Goal: Task Accomplishment & Management: Manage account settings

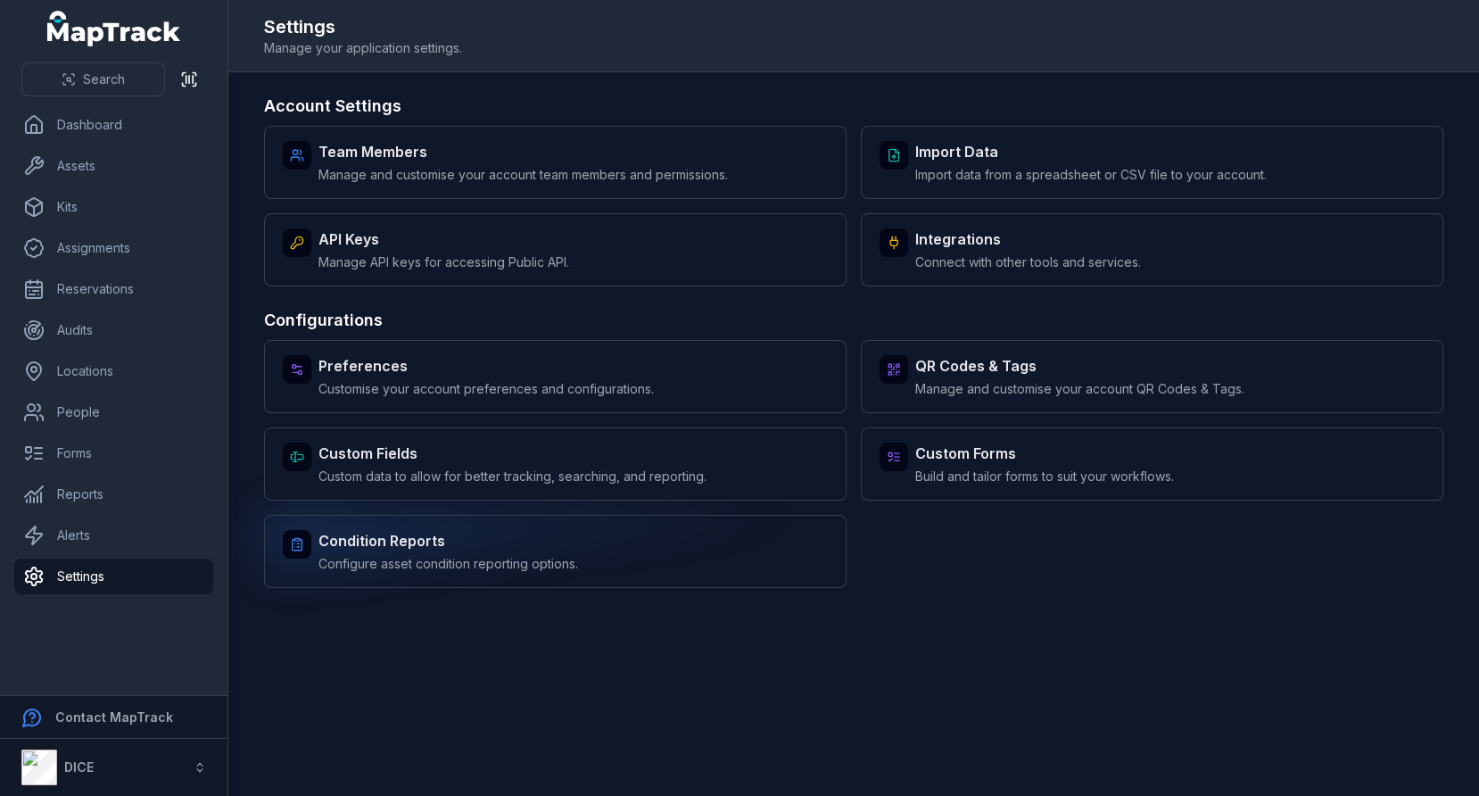
click at [602, 540] on div "Condition Reports Configure asset condition reporting options." at bounding box center [555, 551] width 582 height 73
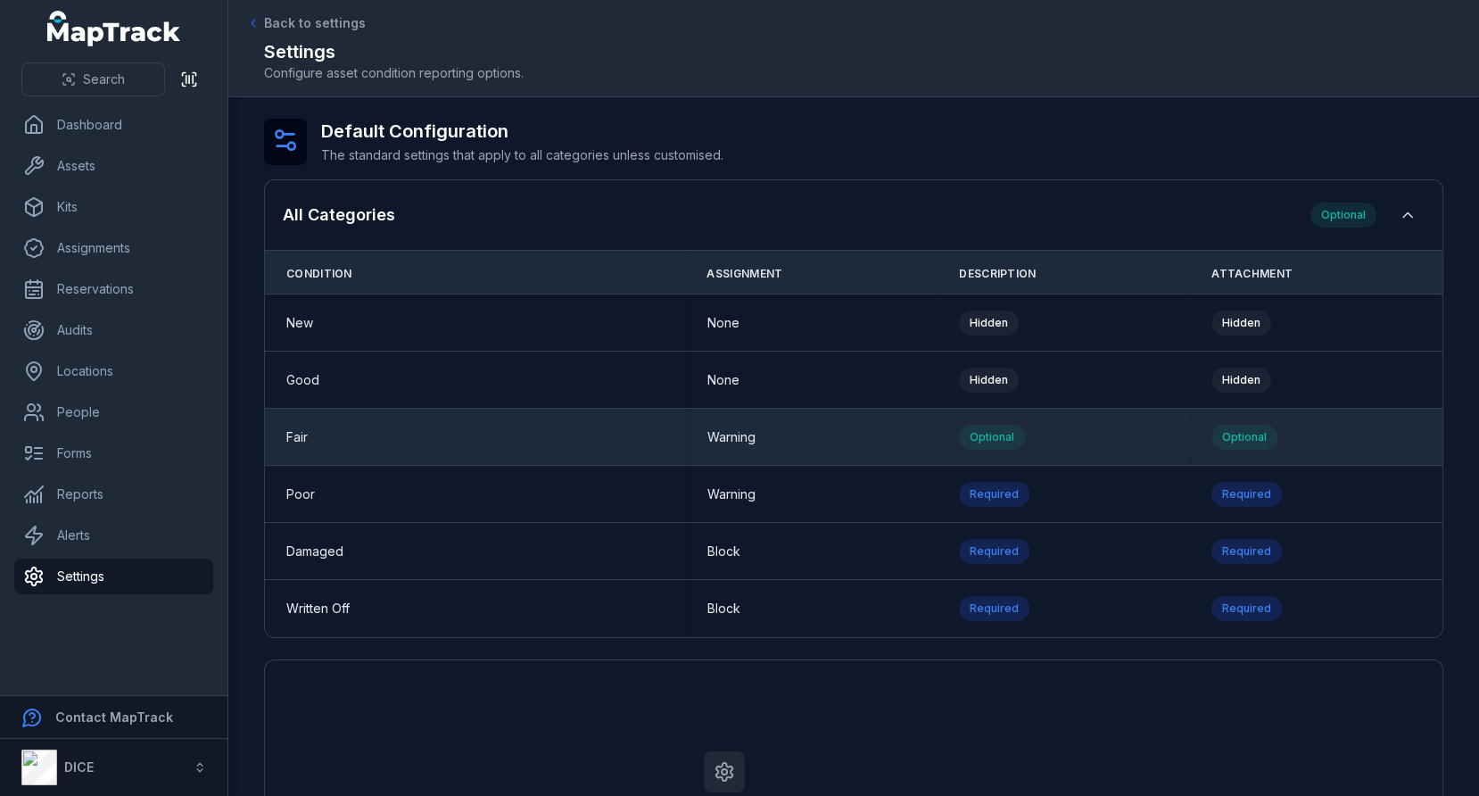
scroll to position [56, 0]
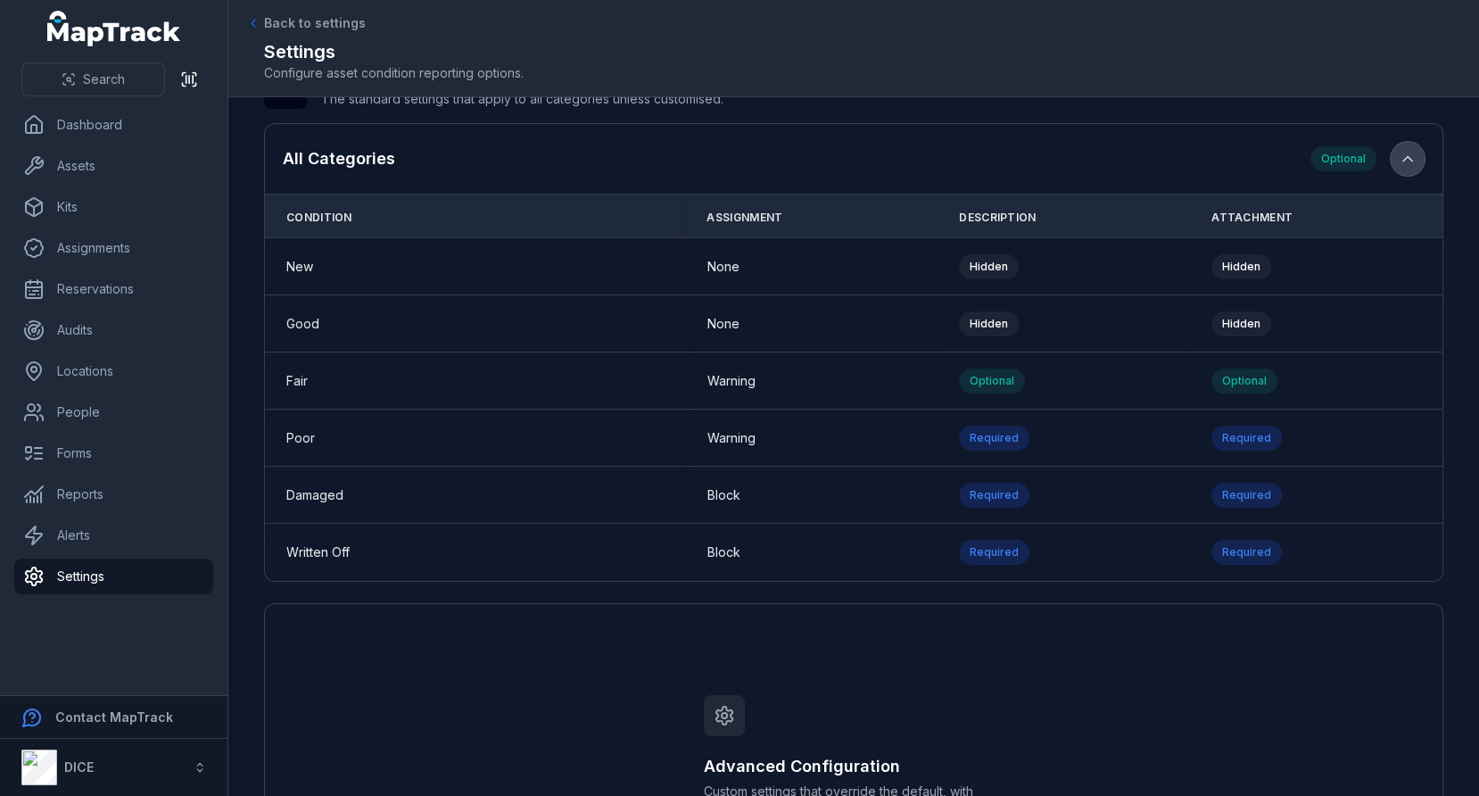
click at [1410, 161] on icon "button" at bounding box center [1407, 159] width 18 height 18
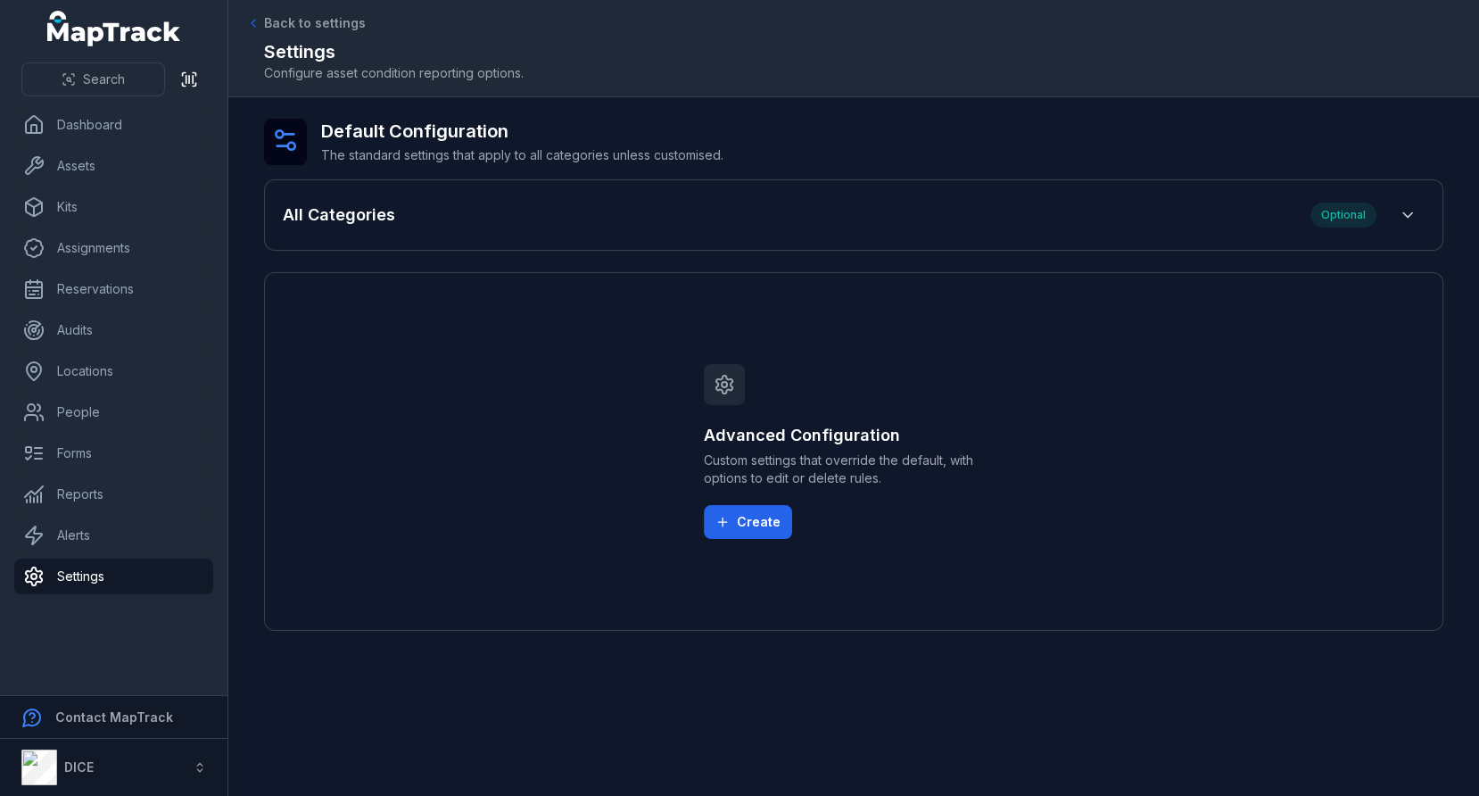
click at [848, 471] on span "Custom settings that override the default, with options to edit or delete rules." at bounding box center [854, 469] width 300 height 36
click at [873, 471] on span "Custom settings that override the default, with options to edit or delete rules." at bounding box center [854, 469] width 300 height 36
click at [887, 477] on span "Custom settings that override the default, with options to edit or delete rules." at bounding box center [854, 469] width 300 height 36
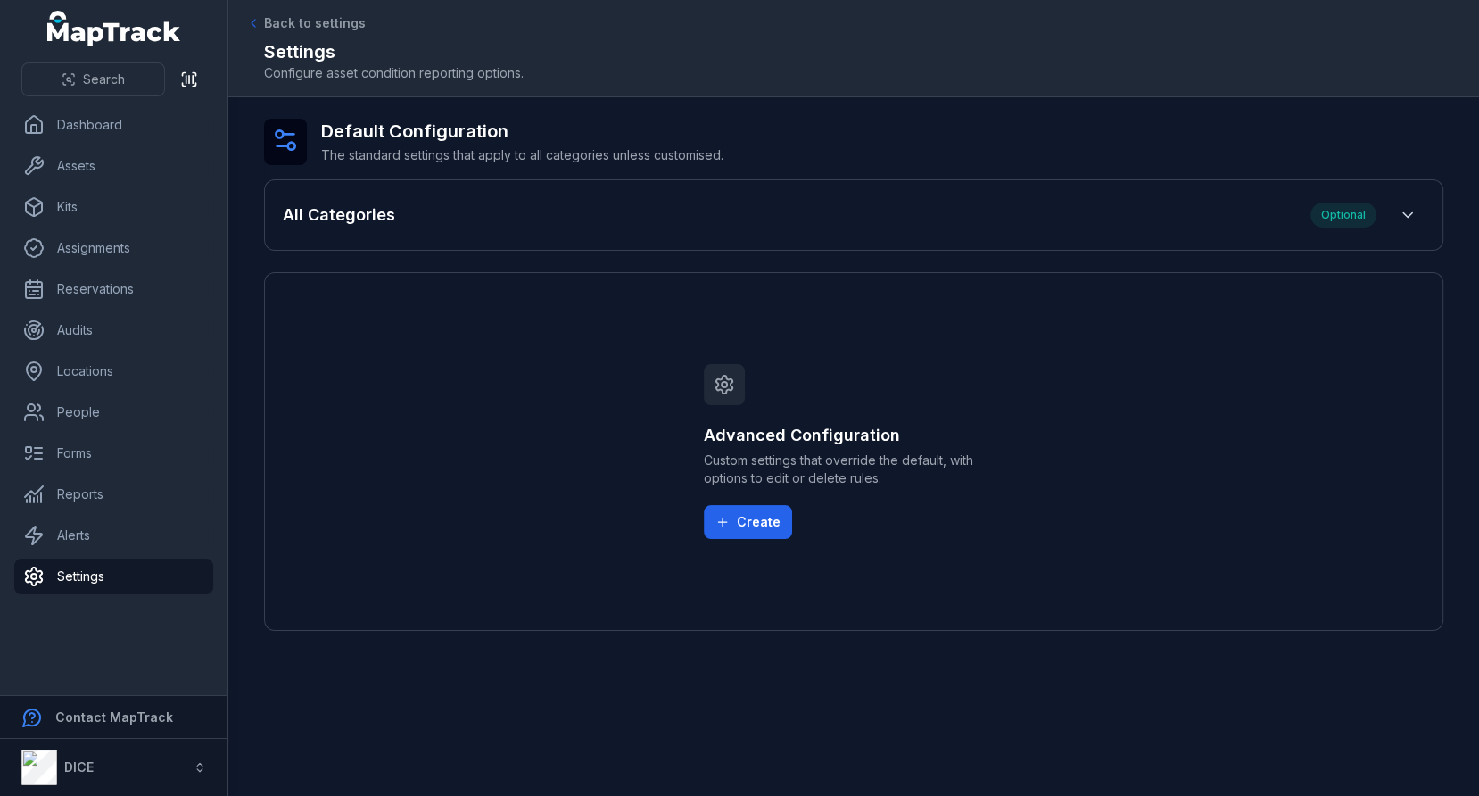
click at [887, 477] on span "Custom settings that override the default, with options to edit or delete rules." at bounding box center [854, 469] width 300 height 36
click at [1403, 219] on icon "button" at bounding box center [1407, 215] width 18 height 18
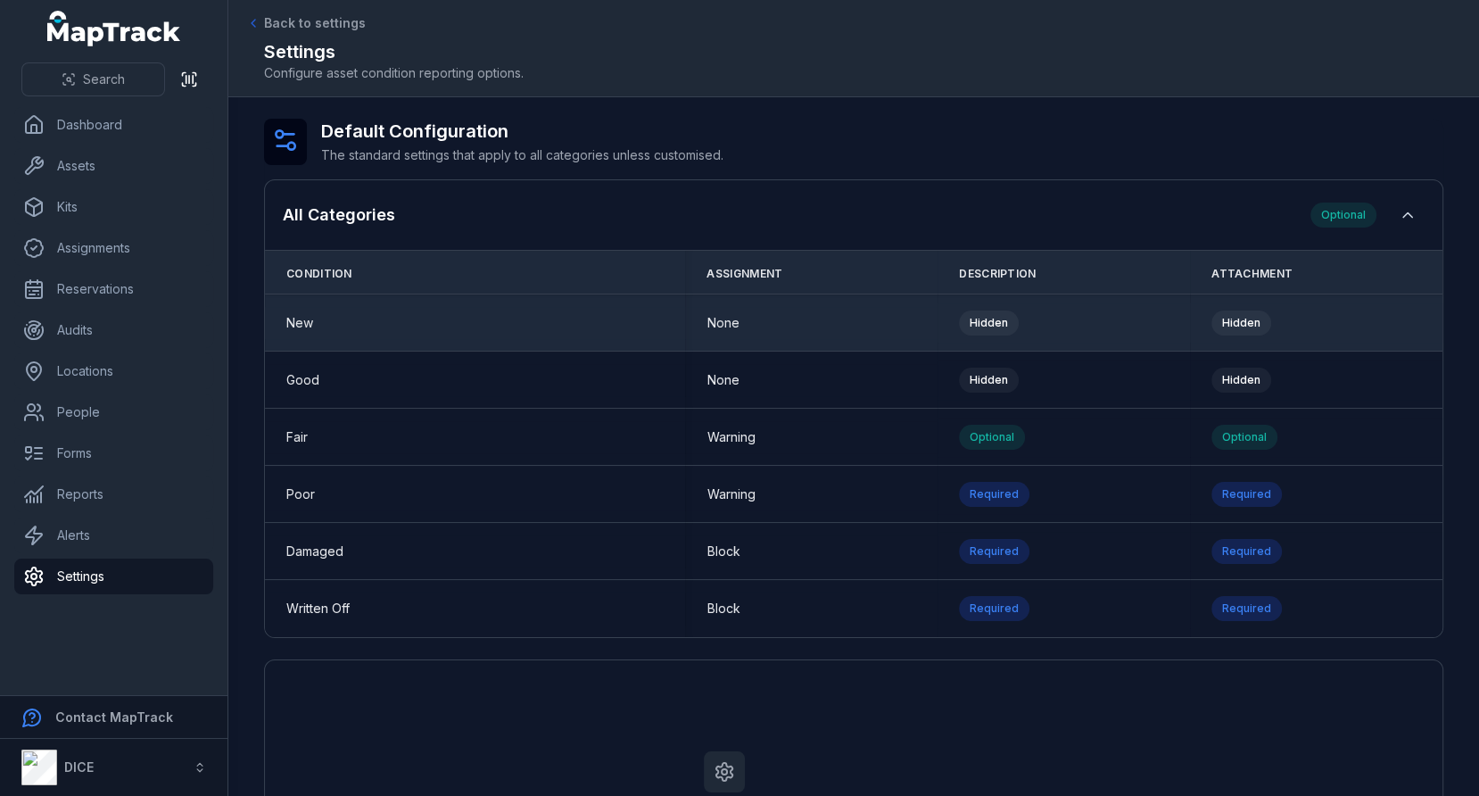
click at [296, 328] on span "New" at bounding box center [299, 323] width 27 height 18
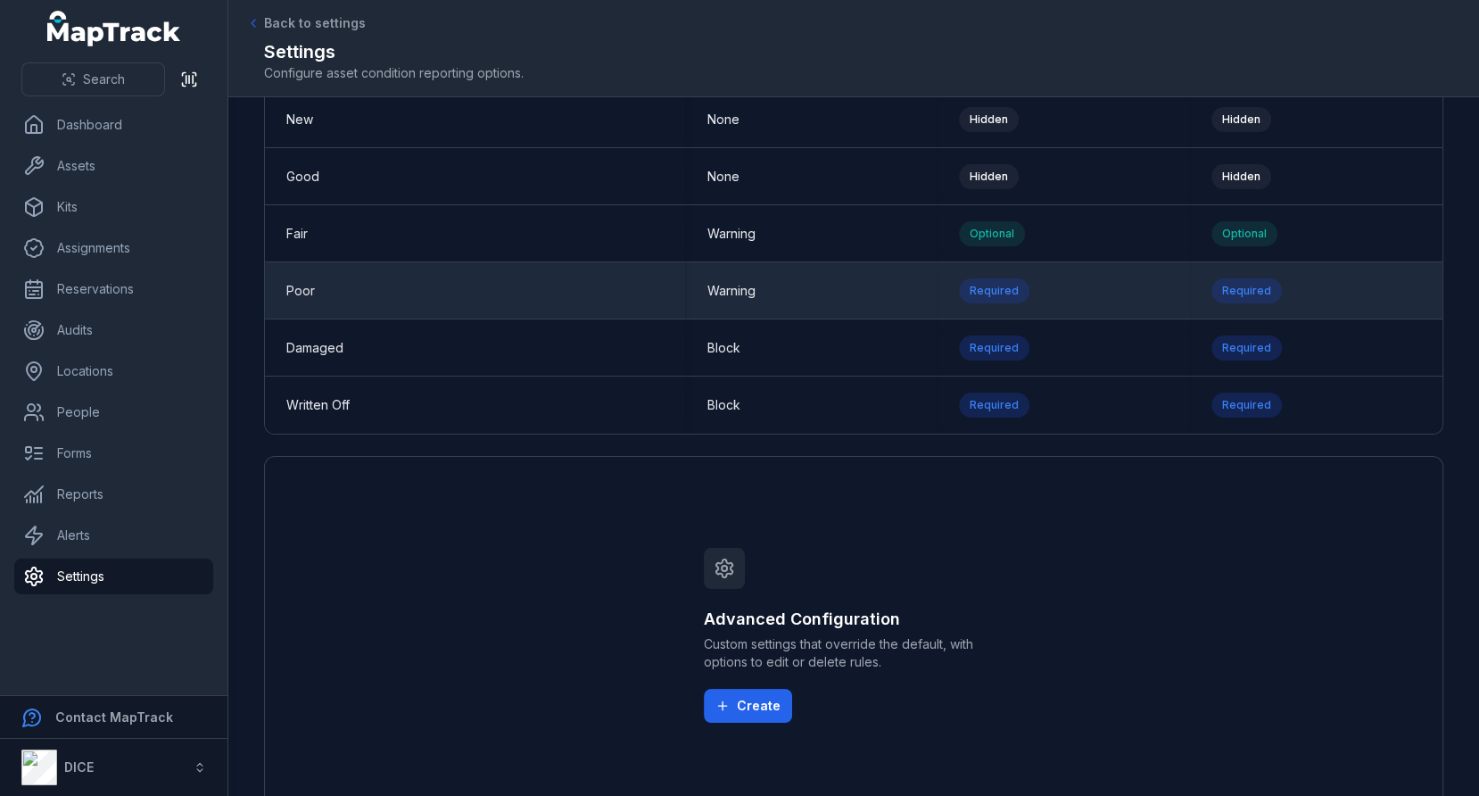
scroll to position [239, 0]
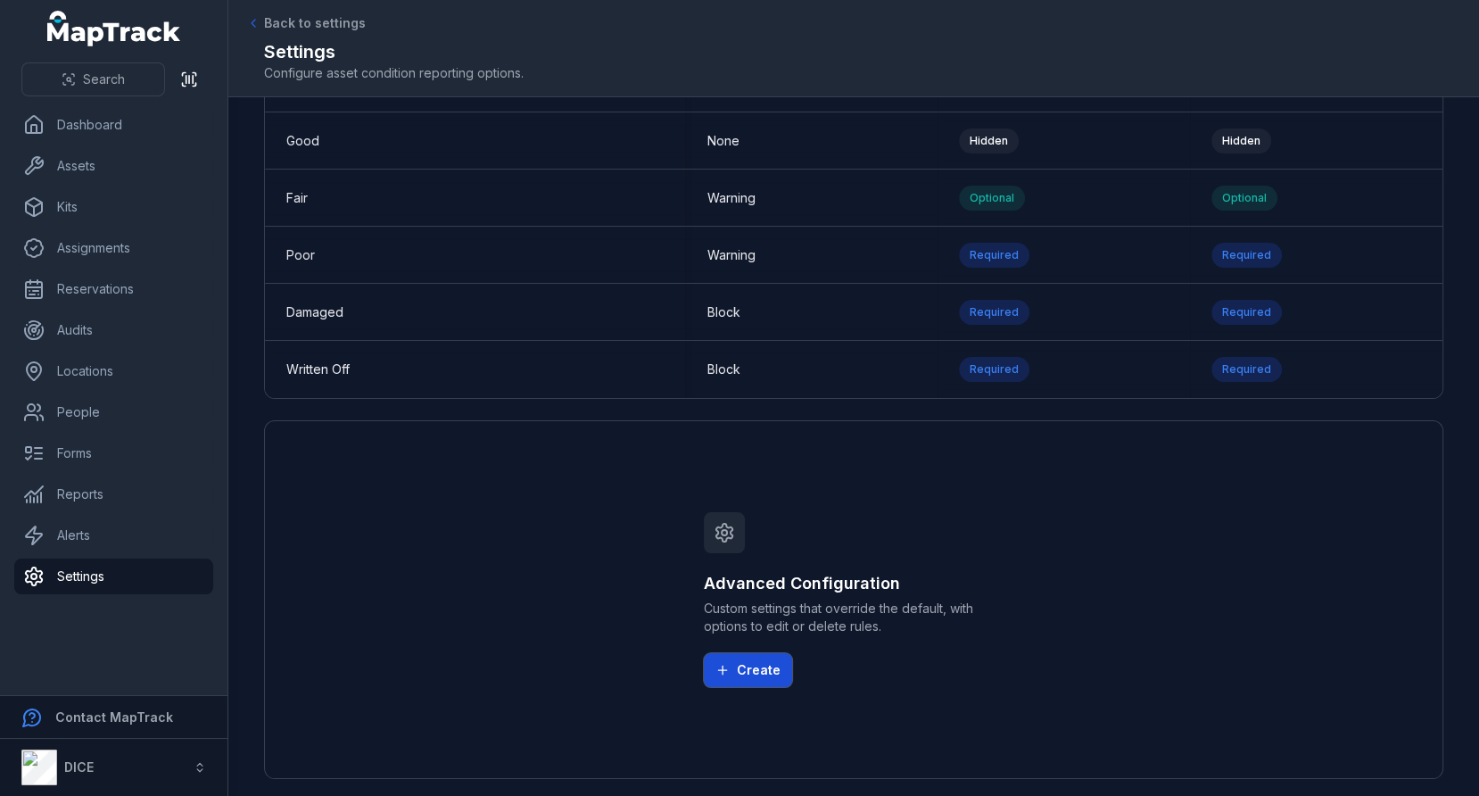
click at [749, 670] on button "Create" at bounding box center [748, 670] width 88 height 34
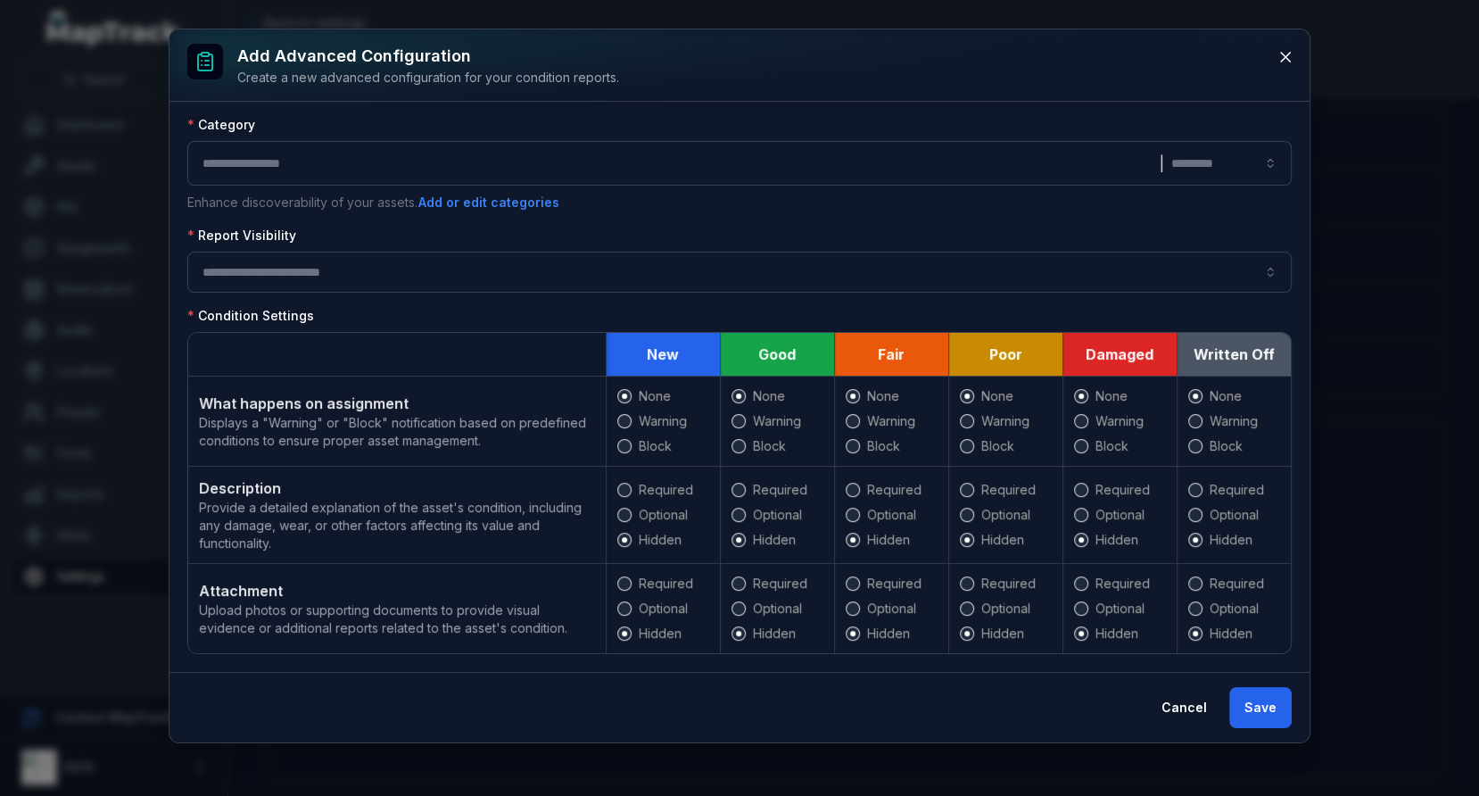
click at [520, 144] on button "|" at bounding box center [739, 163] width 1104 height 45
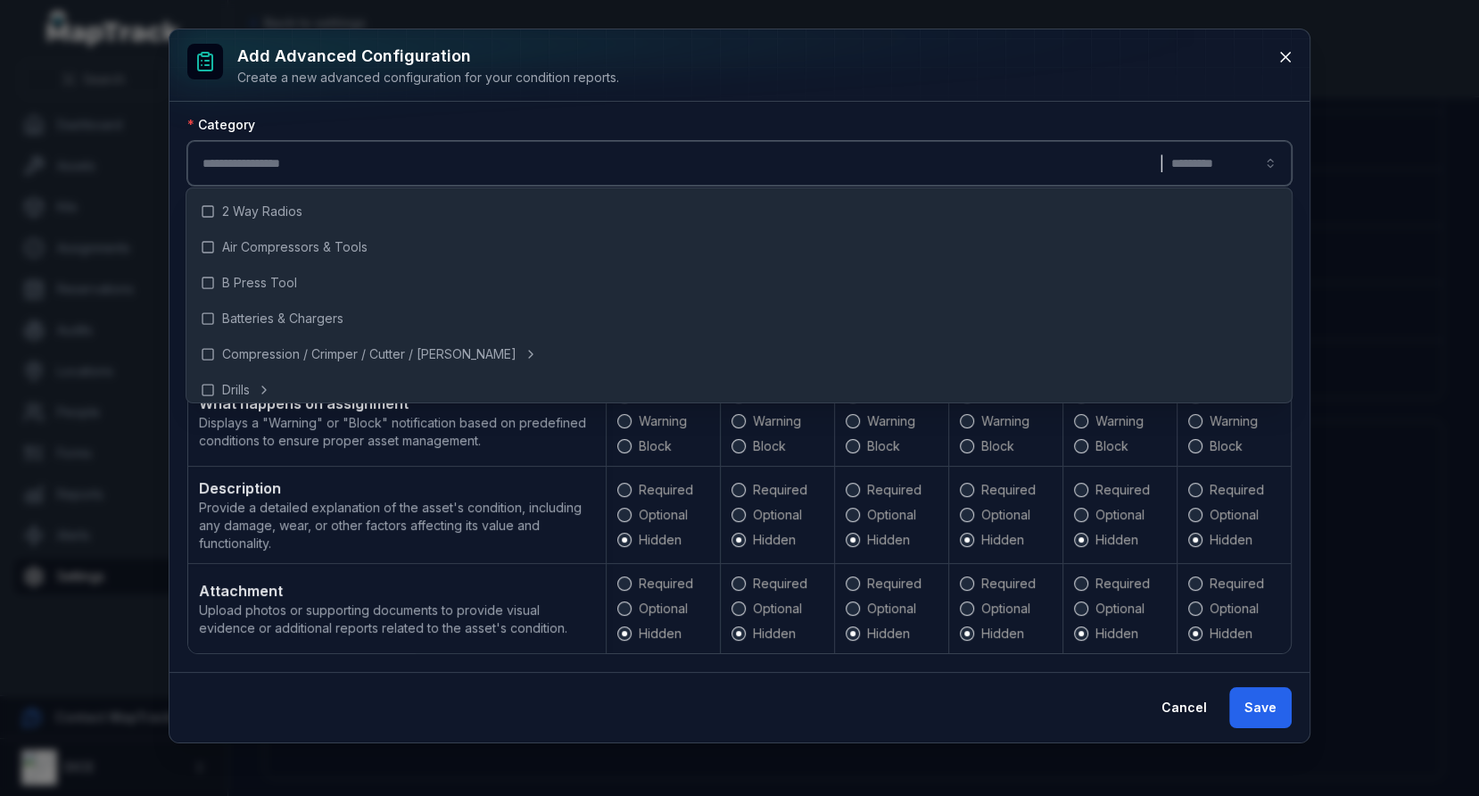
click at [558, 117] on div "Category" at bounding box center [739, 125] width 1104 height 18
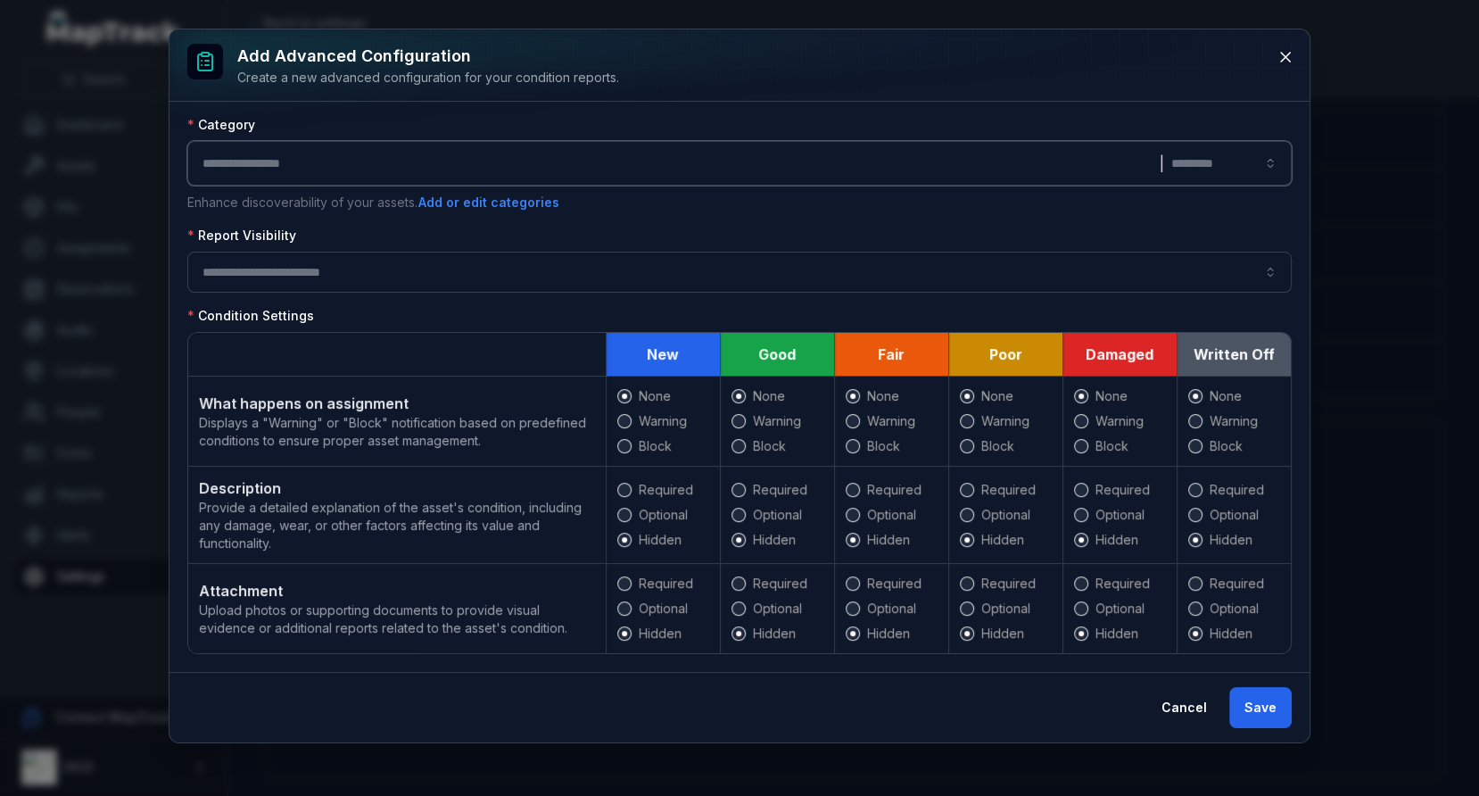
click at [448, 363] on th at bounding box center [396, 355] width 417 height 44
click at [440, 268] on button "button" at bounding box center [739, 272] width 1104 height 41
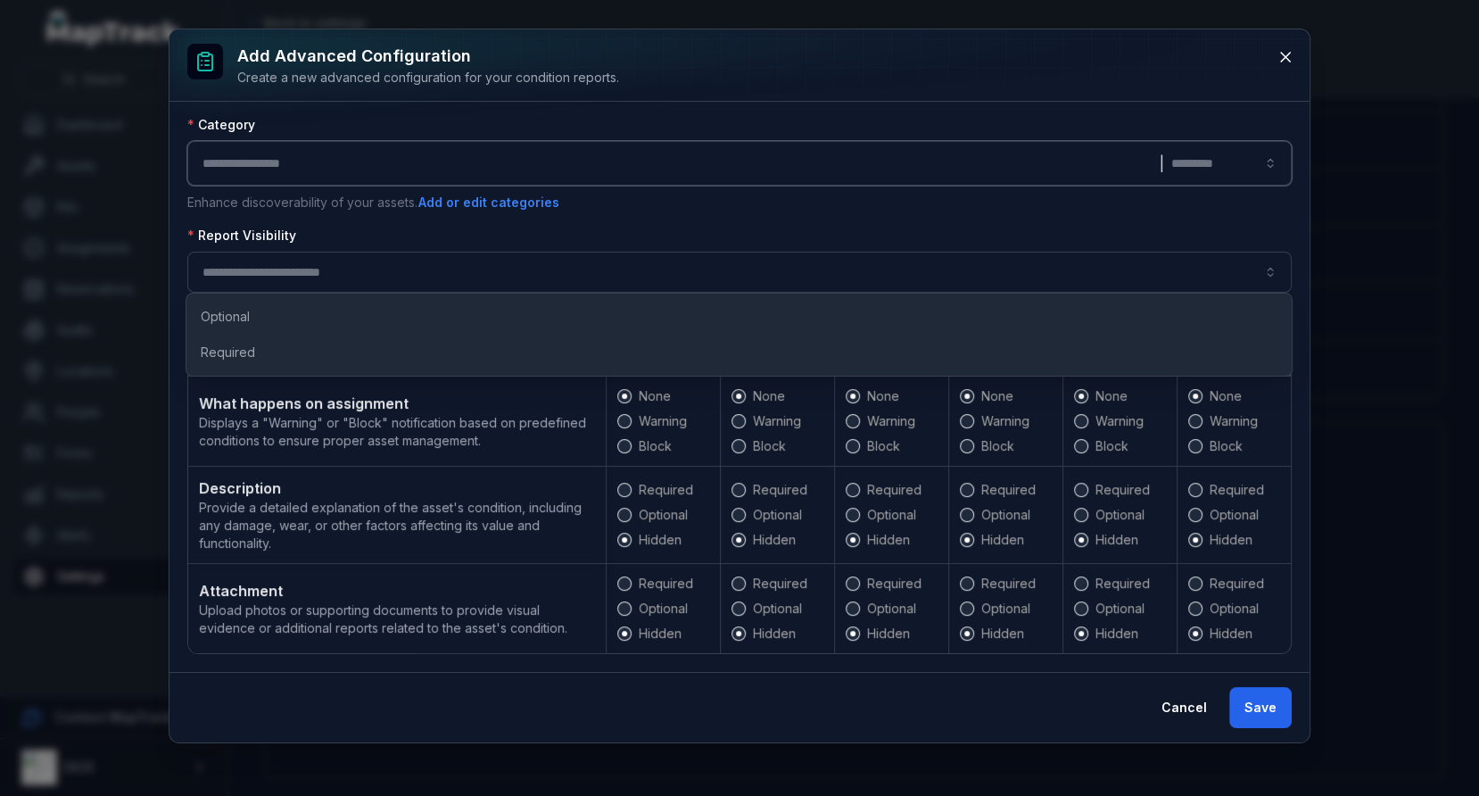
click at [537, 230] on div "Report Visibility" at bounding box center [739, 236] width 1104 height 18
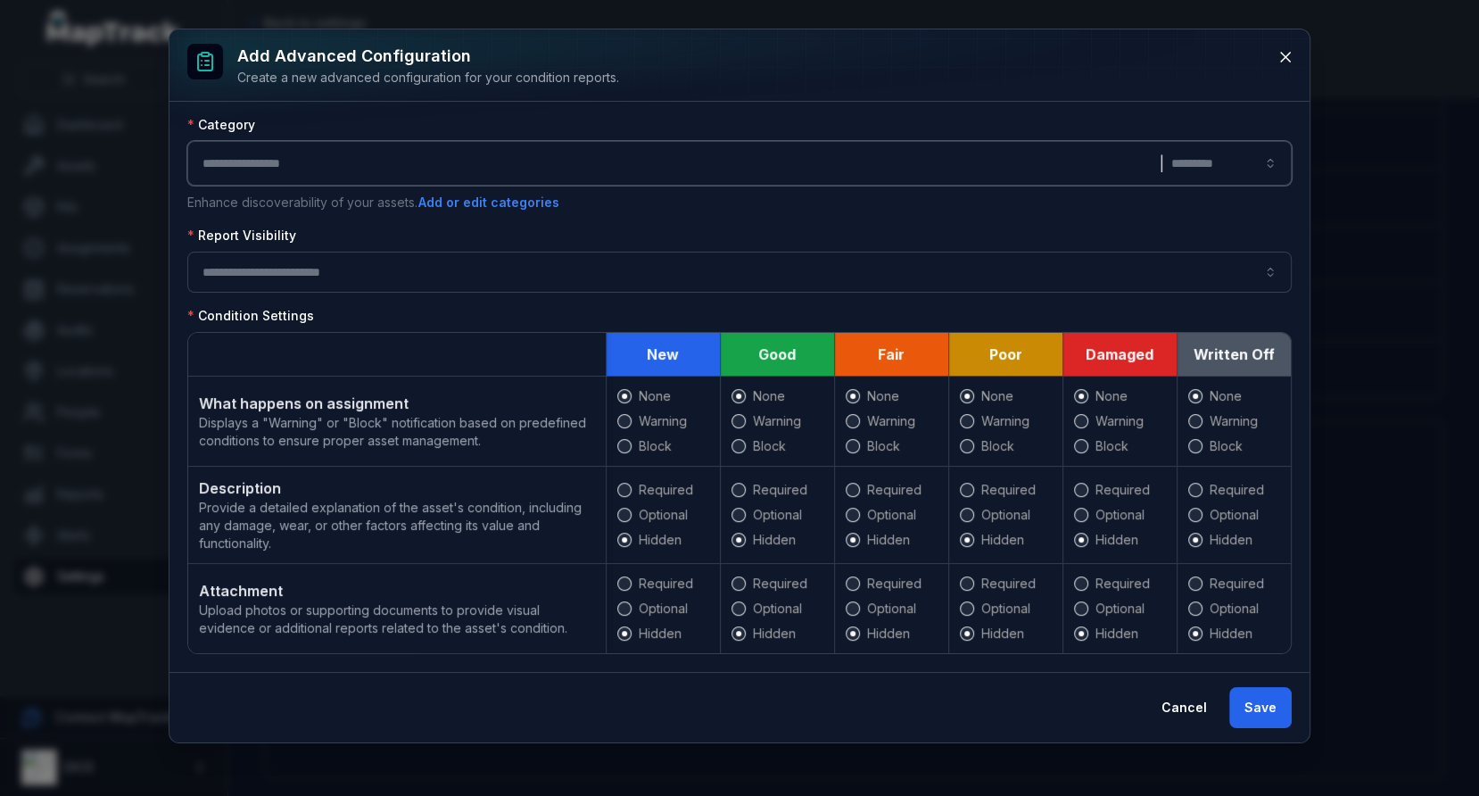
click at [518, 287] on button "button" at bounding box center [739, 272] width 1104 height 41
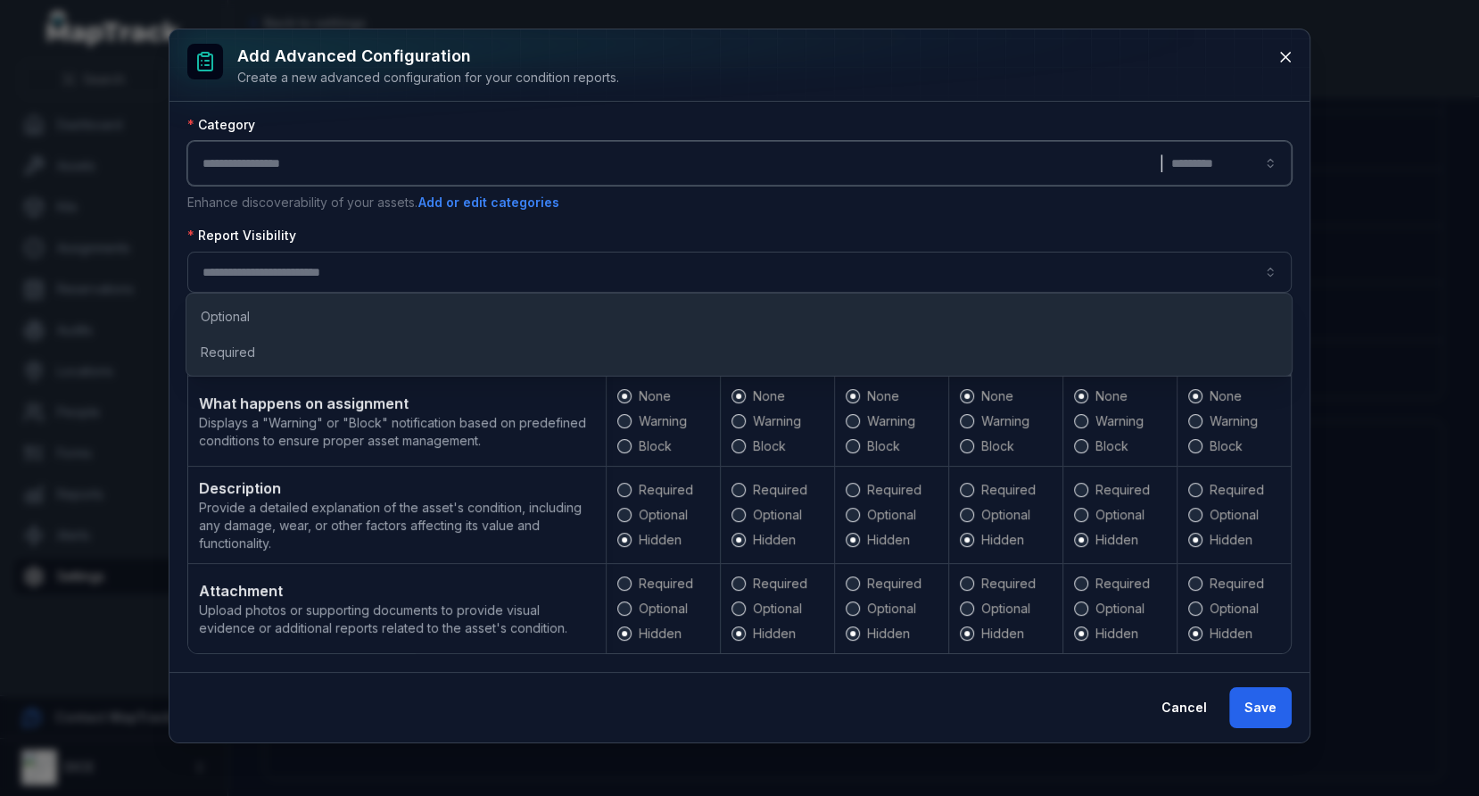
click at [637, 227] on div "Report Visibility" at bounding box center [739, 236] width 1104 height 18
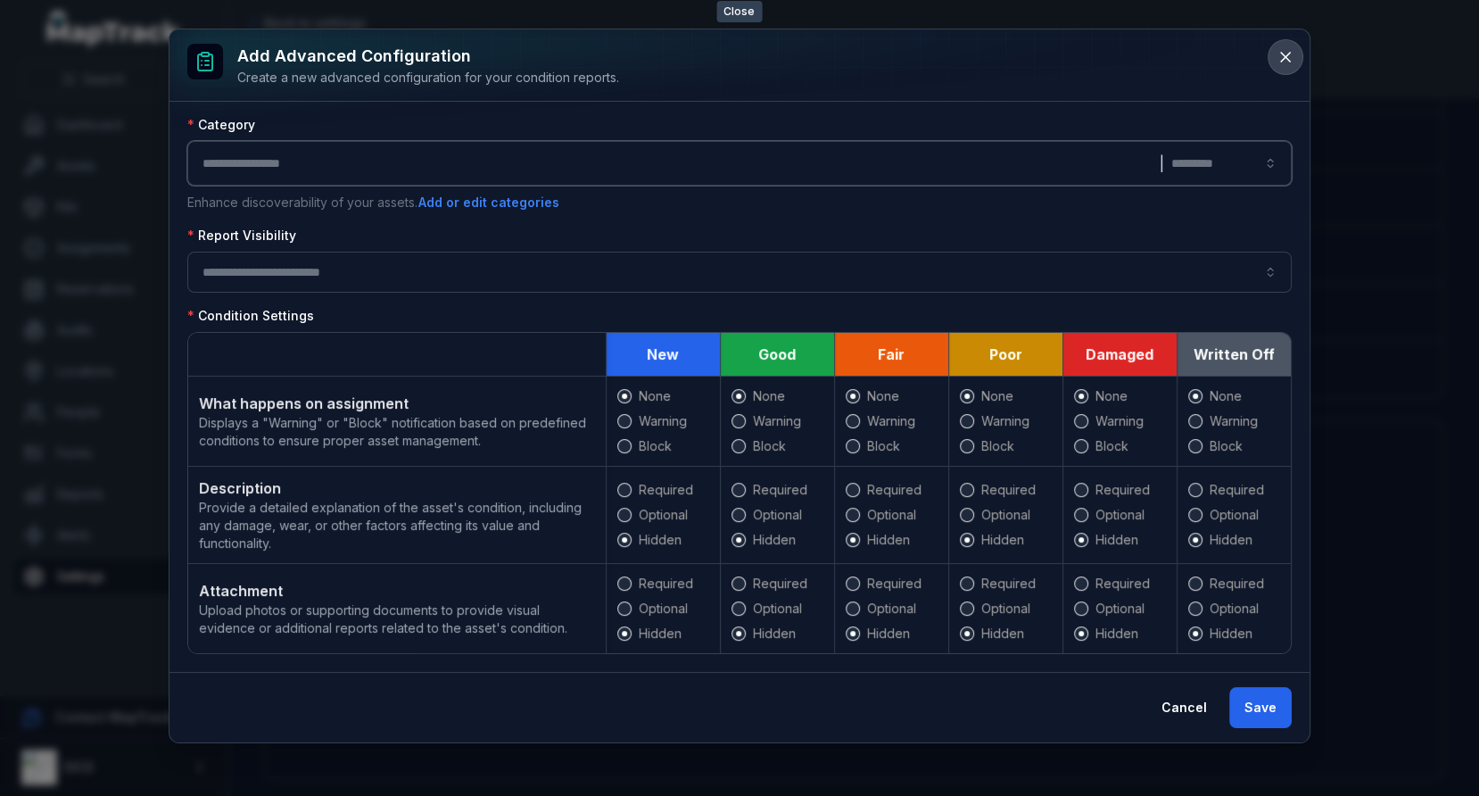
click at [1278, 62] on icon at bounding box center [1285, 57] width 18 height 18
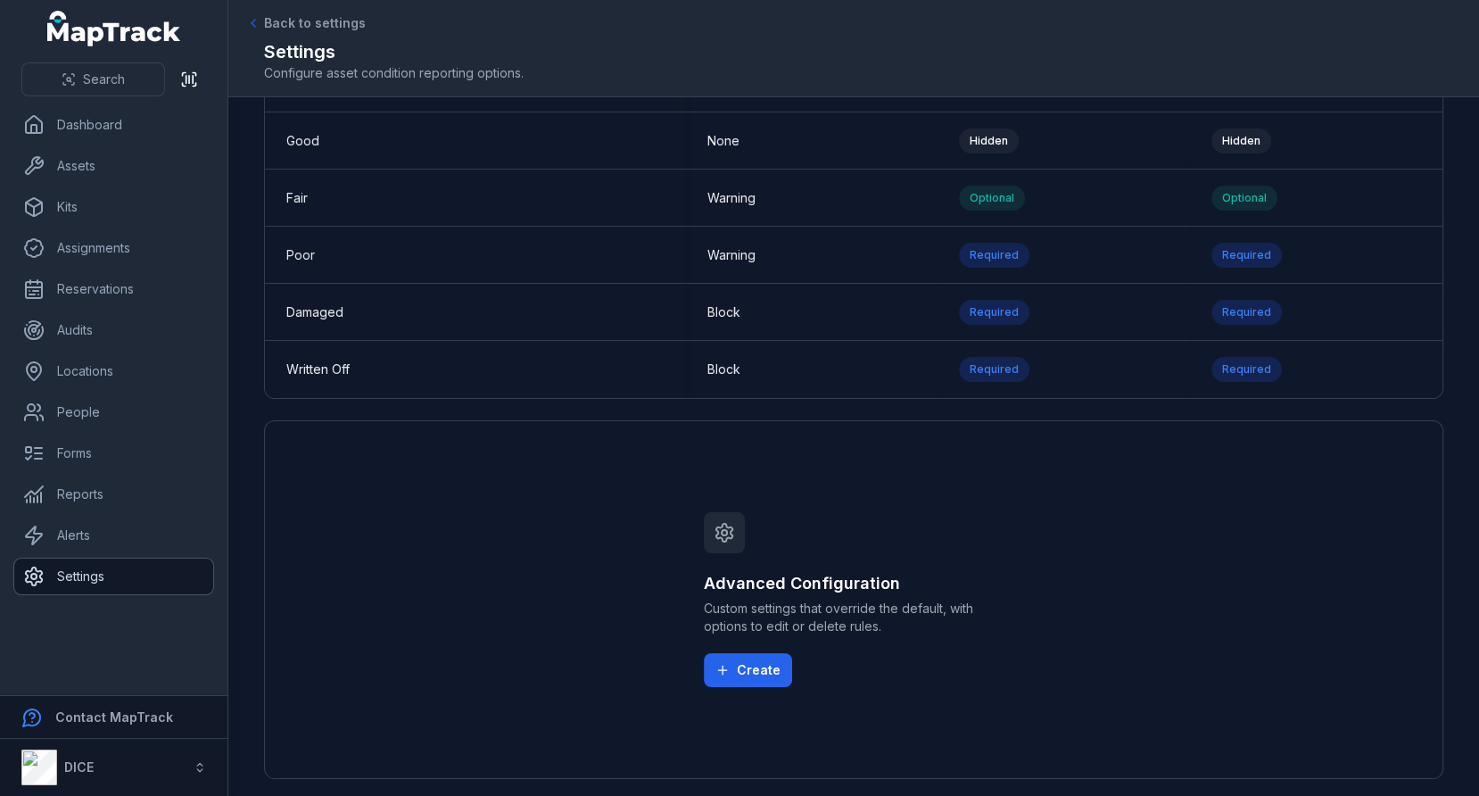
click at [155, 585] on link "Settings" at bounding box center [113, 576] width 199 height 36
click at [633, 559] on div "Advanced Configuration Custom settings that override the default, with options …" at bounding box center [853, 599] width 1179 height 359
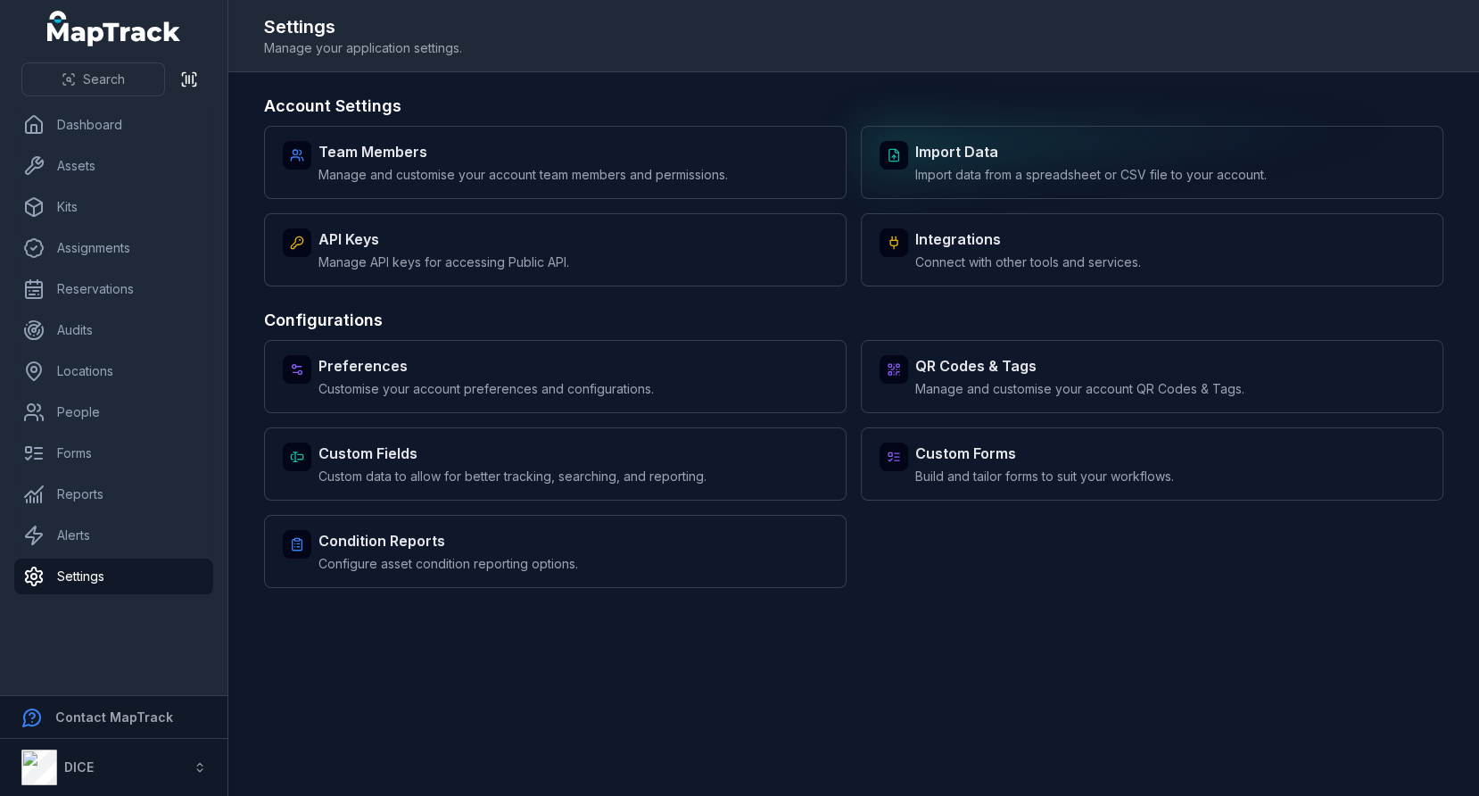
click at [913, 156] on div "Import Data Import data from a spreadsheet or CSV file to your account." at bounding box center [1152, 162] width 582 height 73
click at [867, 96] on h3 "Account Settings" at bounding box center [853, 106] width 1179 height 25
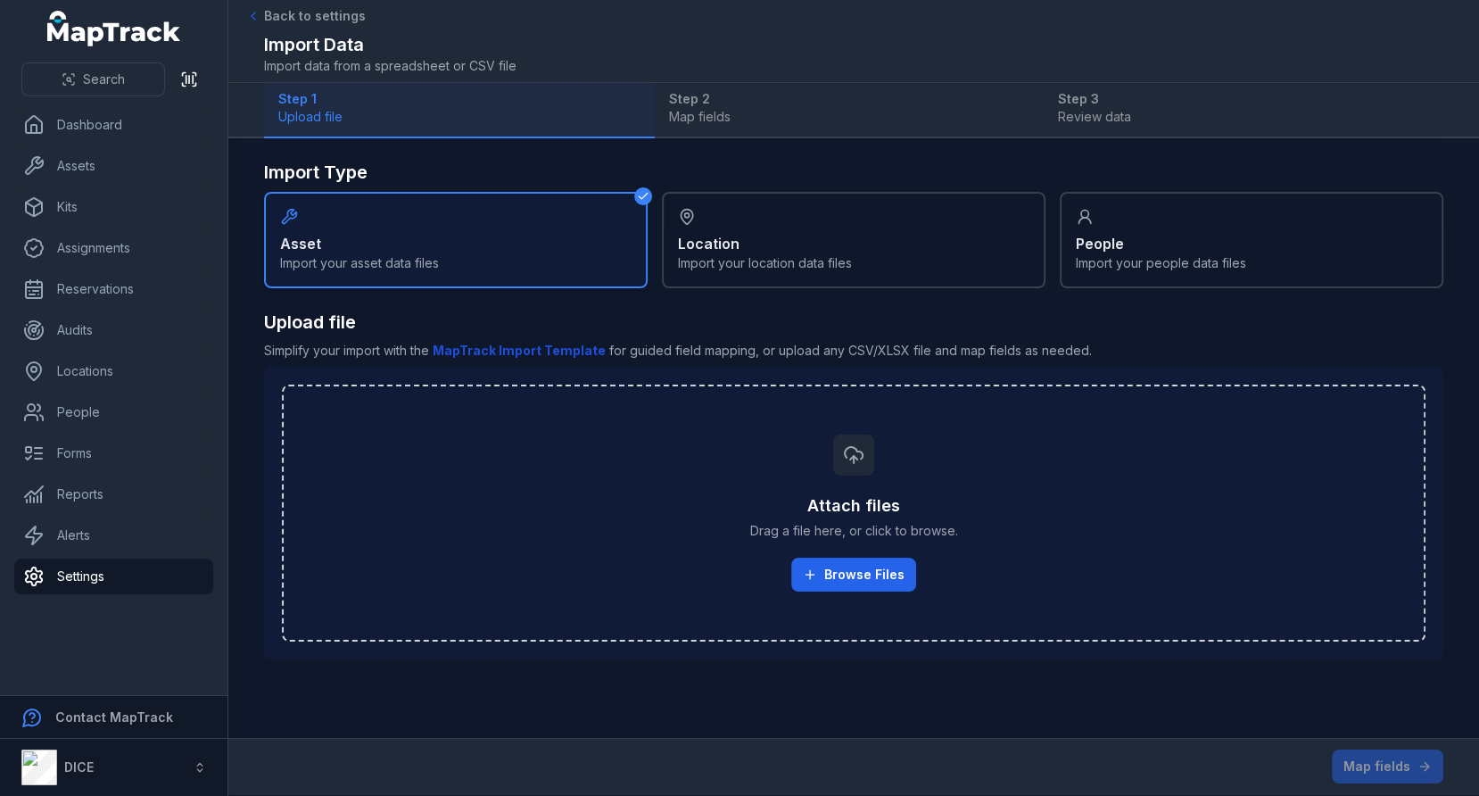
click at [542, 346] on b "MapTrack Import Template" at bounding box center [519, 349] width 173 height 15
